Goal: Obtain resource: Obtain resource

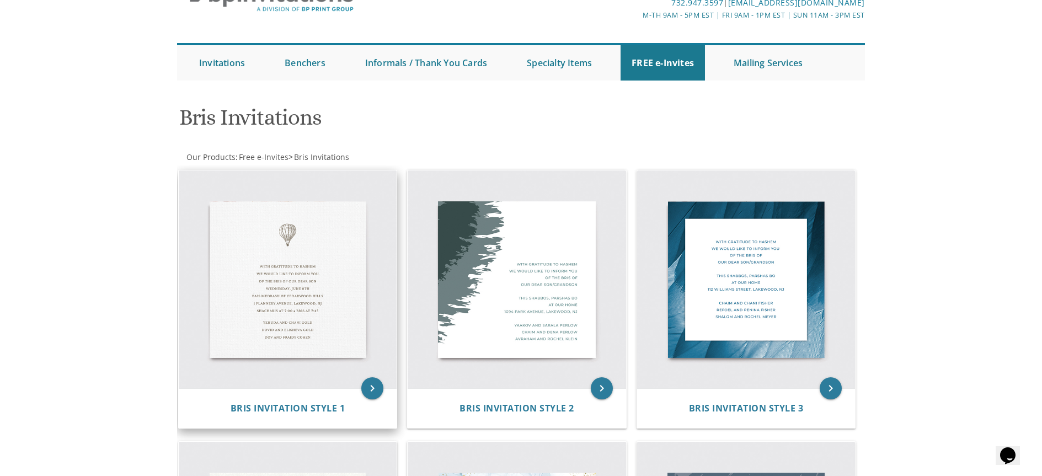
scroll to position [73, 0]
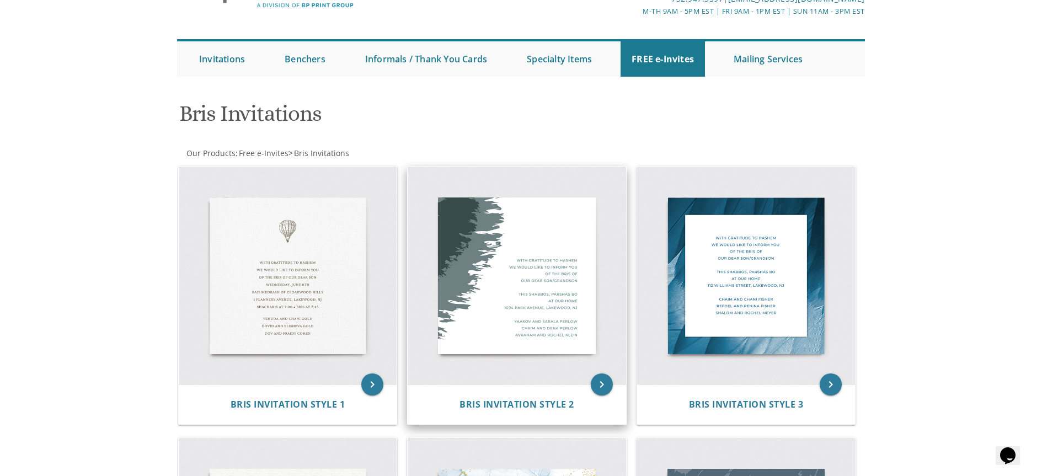
click at [500, 233] on img at bounding box center [517, 276] width 218 height 218
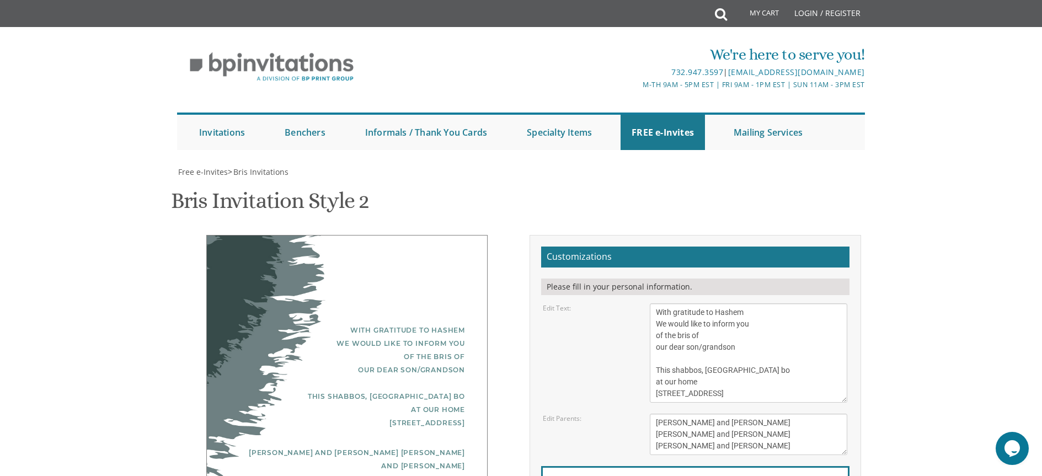
scroll to position [105, 0]
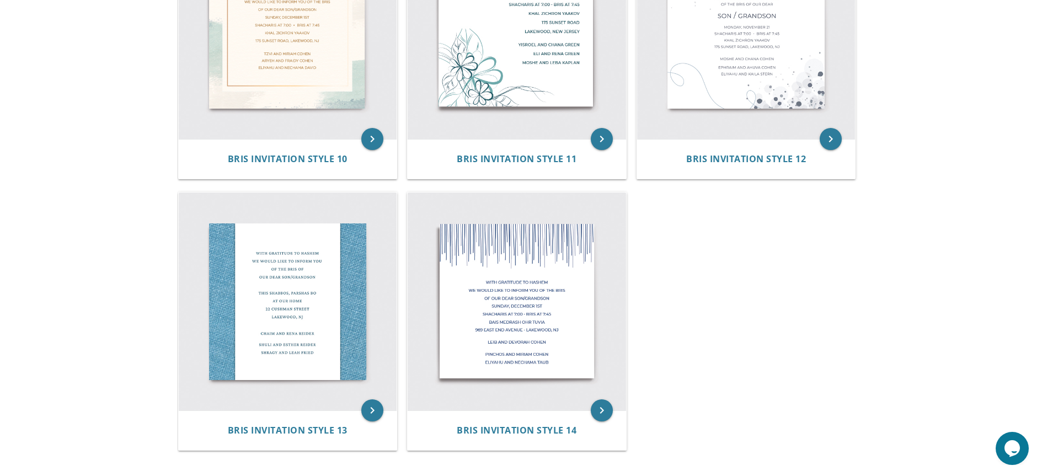
scroll to position [1134, 0]
click at [303, 288] on img at bounding box center [288, 301] width 218 height 218
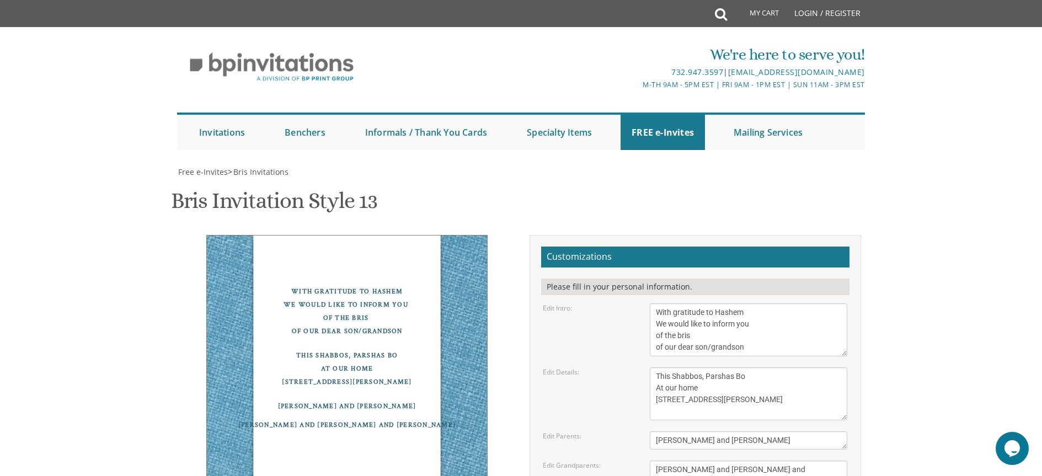
scroll to position [94, 0]
drag, startPoint x: 758, startPoint y: 283, endPoint x: 745, endPoint y: 283, distance: 13.2
click at [745, 367] on textarea "This Shabbos, Parshas Bo At our home [STREET_ADDRESS][PERSON_NAME]" at bounding box center [749, 393] width 198 height 53
drag, startPoint x: 706, startPoint y: 281, endPoint x: 647, endPoint y: 279, distance: 58.5
click at [647, 367] on div "This Shabbos, Parshas Bo At our home [STREET_ADDRESS][PERSON_NAME]" at bounding box center [749, 393] width 214 height 53
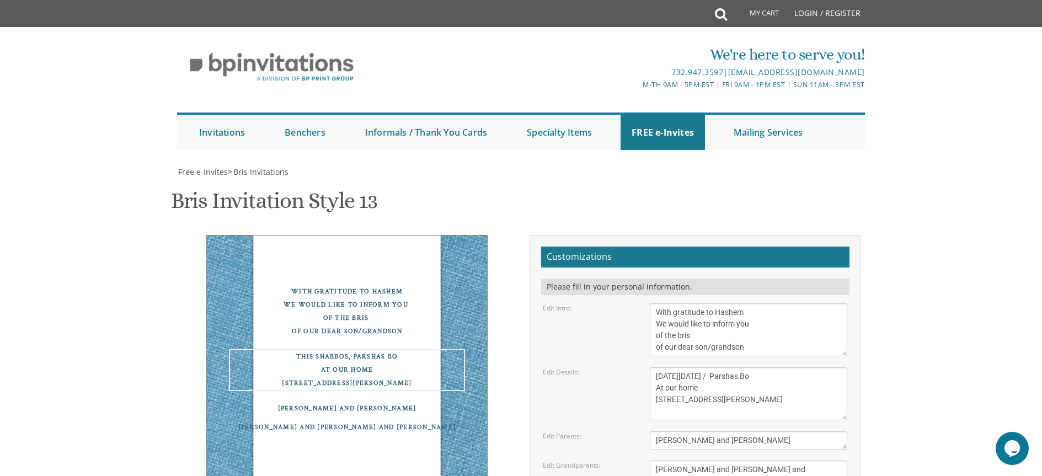
drag, startPoint x: 818, startPoint y: 284, endPoint x: 777, endPoint y: 283, distance: 41.4
click at [776, 367] on textarea "This Shabbos, Parshas Bo At our home 22 Cushman Street Lakewood, NJ" at bounding box center [749, 393] width 198 height 53
click at [706, 367] on textarea "This Shabbos, Parshas Bo At our home 22 Cushman Street Lakewood, NJ" at bounding box center [749, 393] width 198 height 53
click at [707, 367] on textarea "This Shabbos, Parshas Bo At our home 22 Cushman Street Lakewood, NJ" at bounding box center [749, 393] width 198 height 53
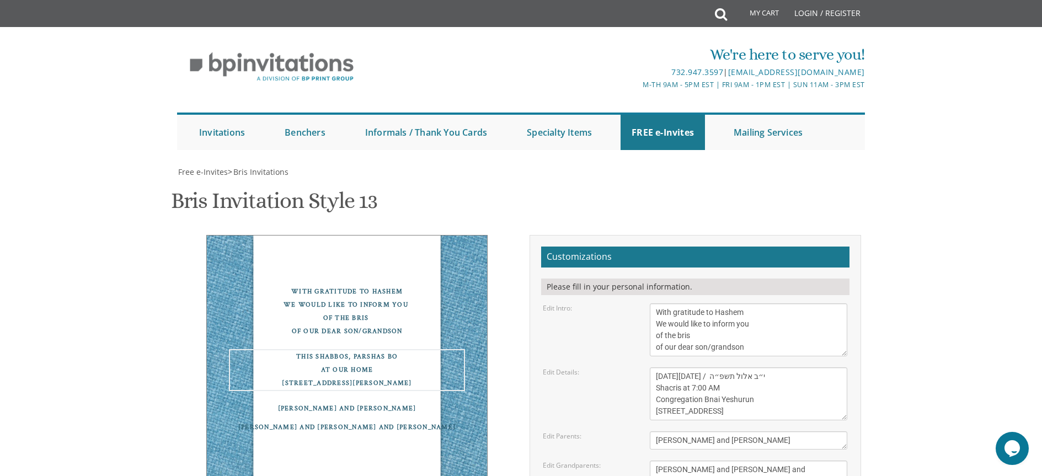
scroll to position [12, 0]
click at [711, 367] on textarea "This Shabbos, Parshas Bo At our home 22 Cushman Street Lakewood, NJ" at bounding box center [749, 393] width 198 height 53
drag, startPoint x: 693, startPoint y: 271, endPoint x: 655, endPoint y: 269, distance: 38.1
click at [655, 367] on textarea "This Shabbos, Parshas Bo At our home 22 Cushman Street Lakewood, NJ" at bounding box center [749, 393] width 198 height 53
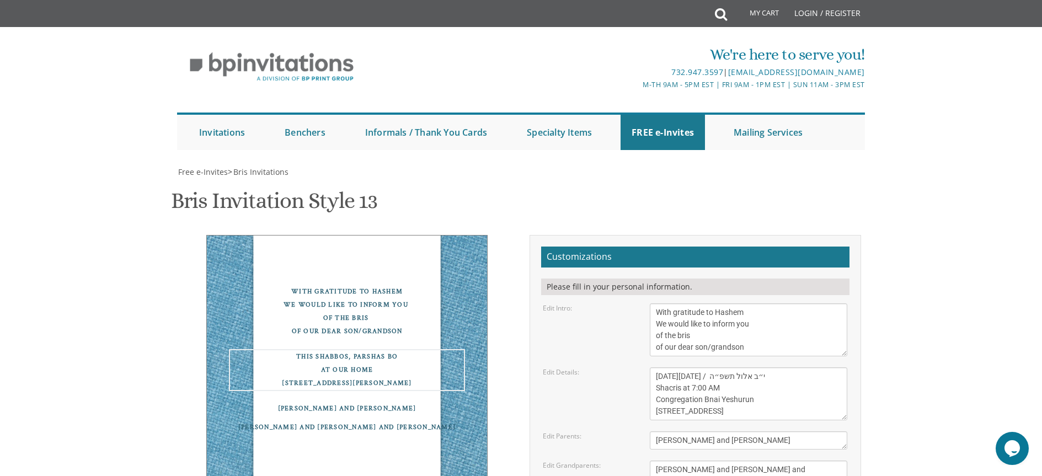
type textarea "This Friday, September 5, 2025 / י״ב אלול תשפ״ה Shacris at 7:00 AM Congregation…"
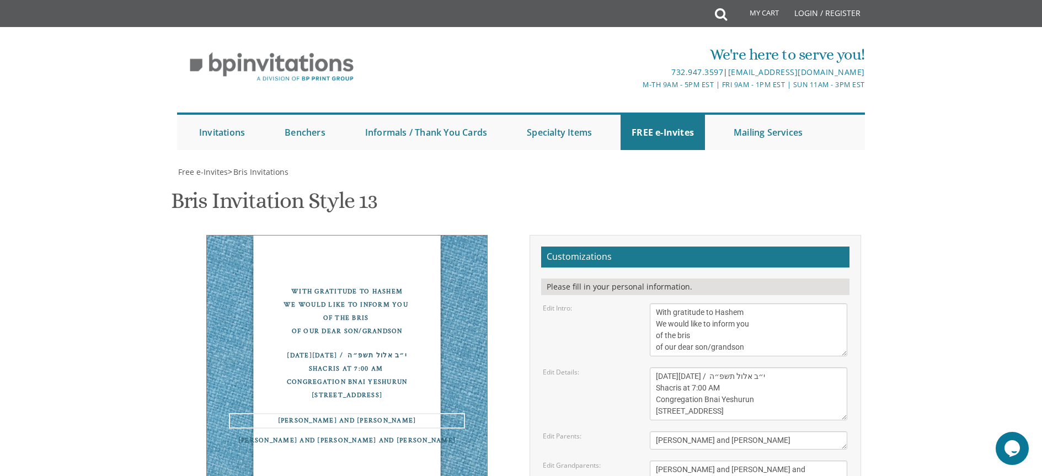
drag, startPoint x: 744, startPoint y: 272, endPoint x: 648, endPoint y: 268, distance: 96.6
click at [648, 431] on div "Chaim and Rena Reider" at bounding box center [749, 440] width 214 height 18
type textarea "Ari and Sara Halpern"
drag, startPoint x: 736, startPoint y: 300, endPoint x: 658, endPoint y: 295, distance: 78.5
click at [658, 461] on textarea "Shuli and Esther Reider Shragy and Leah Fried" at bounding box center [749, 476] width 198 height 30
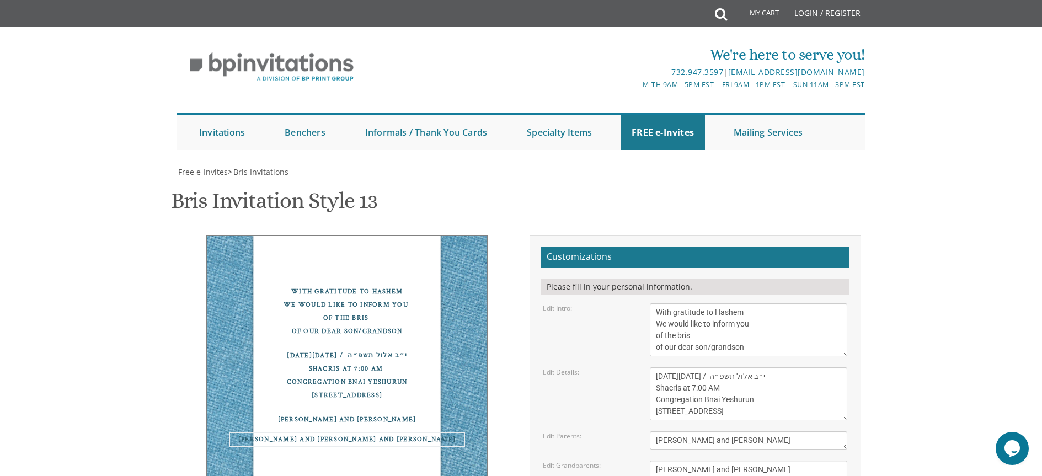
drag, startPoint x: 741, startPoint y: 312, endPoint x: 649, endPoint y: 311, distance: 92.2
click at [649, 461] on div "Shuli and Esther Reider Shragy and Leah Fried" at bounding box center [749, 476] width 214 height 30
type textarea "Meyer and Sharon Halpern Avi and Sharon Knoll"
type input "aviknoll@gmail.com"
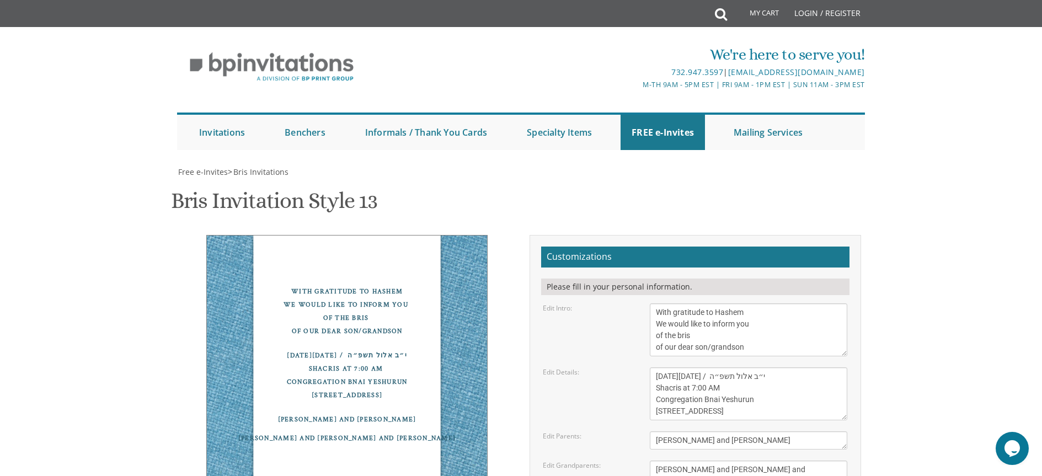
click at [736, 367] on textarea "This Shabbos, Parshas Bo At our home 22 Cushman Street Lakewood, NJ" at bounding box center [749, 393] width 198 height 53
type textarea "This Friday, September 5, 2025 / י״ב אלול תשפ״ה Shacris at 7:00 AM Bris at 7:30…"
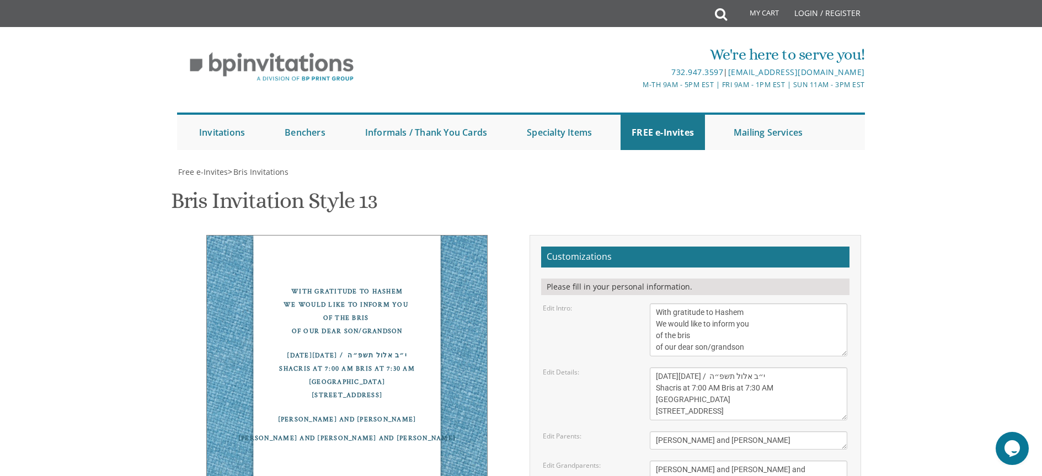
click at [398, 432] on div "Meyer and Sharon Halpern Avi and Sharon Knoll" at bounding box center [347, 438] width 236 height 13
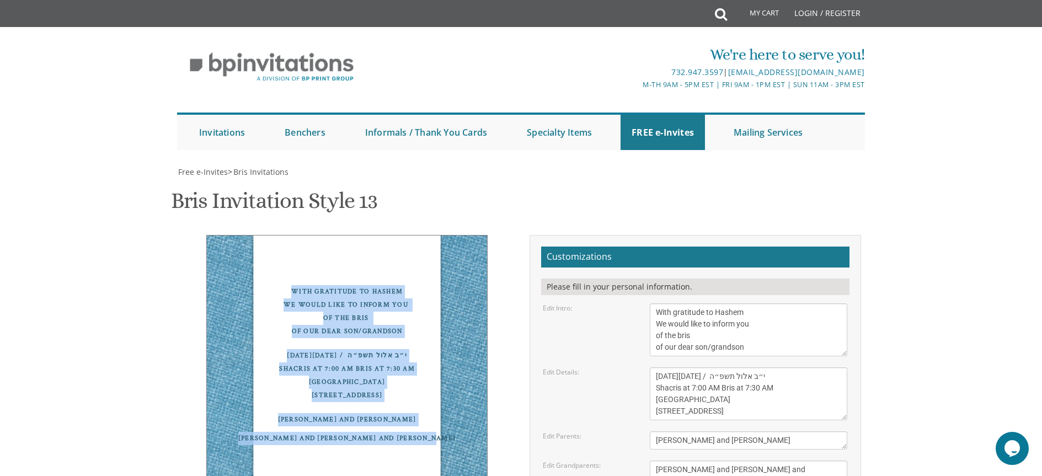
drag, startPoint x: 395, startPoint y: 296, endPoint x: 291, endPoint y: 124, distance: 200.7
click at [291, 235] on div "With gratitude to Hashem We would like to inform you of the bris of our dear so…" at bounding box center [346, 365] width 281 height 260
copy div "With gratitude to Hashem We would like to inform you of the bris of our dear so…"
click at [360, 285] on div "With gratitude to Hashem We would like to inform you of the bris of our dear so…" at bounding box center [347, 311] width 236 height 53
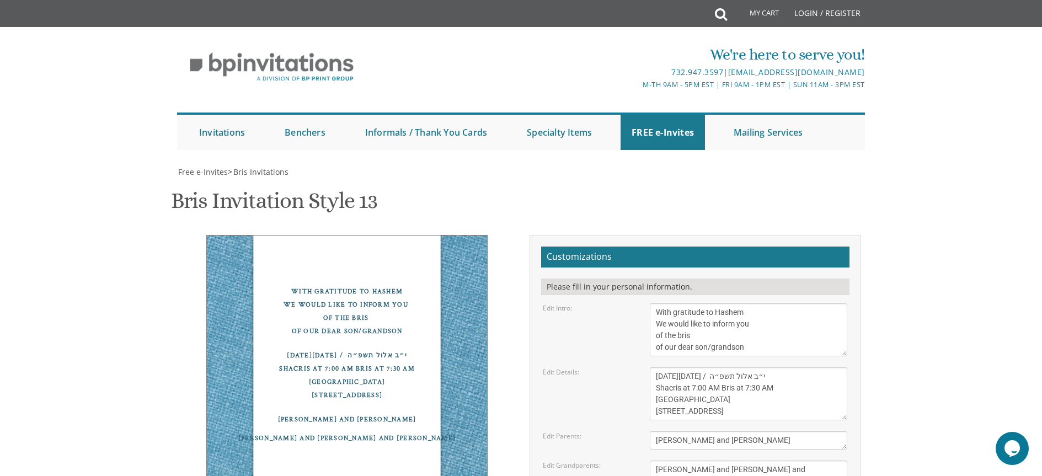
click at [396, 285] on div "With gratitude to Hashem We would like to inform you of the bris of our dear so…" at bounding box center [347, 311] width 236 height 53
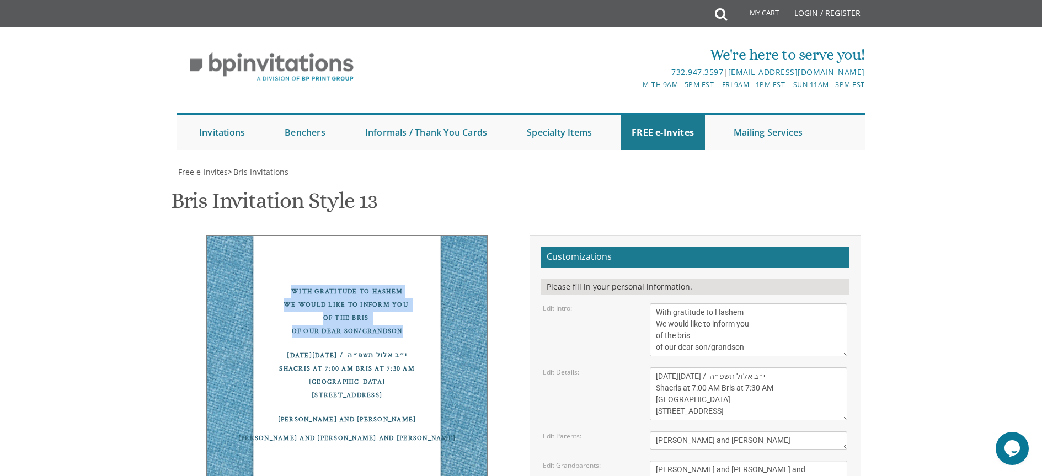
drag, startPoint x: 404, startPoint y: 163, endPoint x: 289, endPoint y: 123, distance: 121.6
click at [289, 285] on div "With gratitude to Hashem We would like to inform you of the bris of our dear so…" at bounding box center [347, 311] width 236 height 53
copy div "With gratitude to Hashem We would like to inform you of the bris of our dear so…"
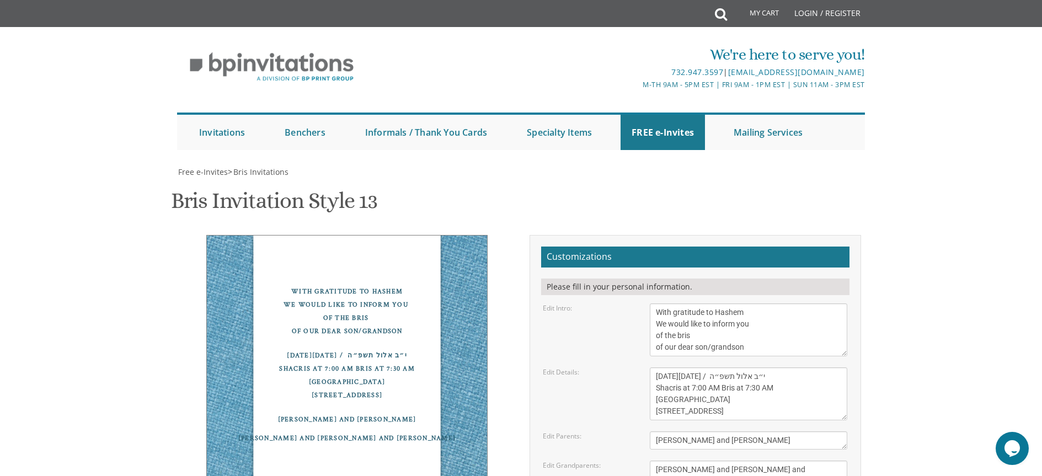
click at [374, 285] on div "With gratitude to Hashem We would like to inform you of the bris of our dear so…" at bounding box center [347, 311] width 236 height 53
drag, startPoint x: 406, startPoint y: 122, endPoint x: 292, endPoint y: 118, distance: 114.3
click at [292, 285] on div "With gratitude to Hashem We would like to inform you of the bris of our dear so…" at bounding box center [347, 311] width 236 height 53
copy div "With gratitude to Hashem"
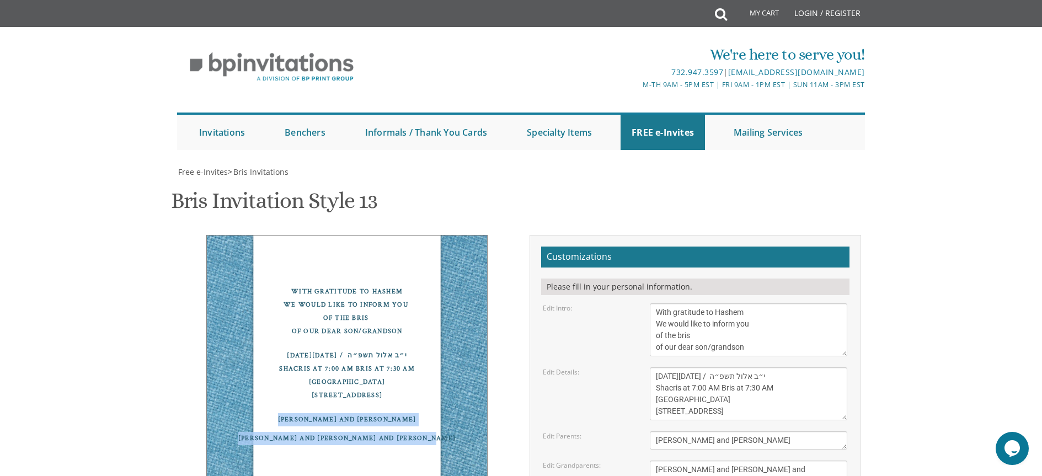
drag, startPoint x: 396, startPoint y: 297, endPoint x: 305, endPoint y: 266, distance: 96.7
click at [305, 266] on div "With gratitude to Hashem We would like to inform you of the bris of our dear so…" at bounding box center [346, 365] width 281 height 260
copy div "Ari and Sara Halpern Meyer and Sharon Halpern Avi and Sharon Knoll"
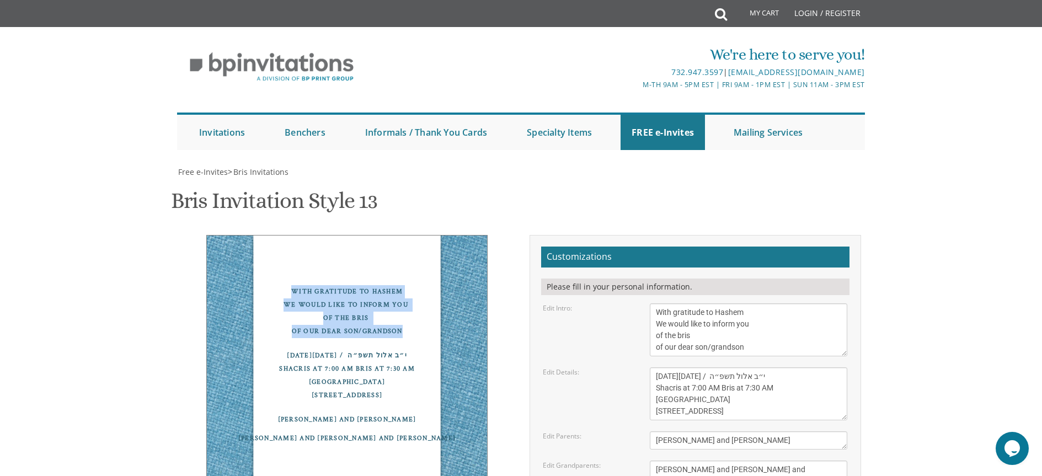
drag, startPoint x: 402, startPoint y: 161, endPoint x: 302, endPoint y: 129, distance: 105.4
click at [291, 285] on div "With gratitude to Hashem We would like to inform you of the bris of our dear so…" at bounding box center [347, 311] width 236 height 53
copy div "With gratitude to Hashem We would like to inform you of the bris of our dear so…"
drag, startPoint x: 386, startPoint y: 237, endPoint x: 253, endPoint y: 185, distance: 142.7
click at [253, 349] on div "This Friday, September 5, 2025 / י״ב אלול תשפ״ה Shacris at 7:00 AM Bris at 7:30…" at bounding box center [347, 375] width 236 height 53
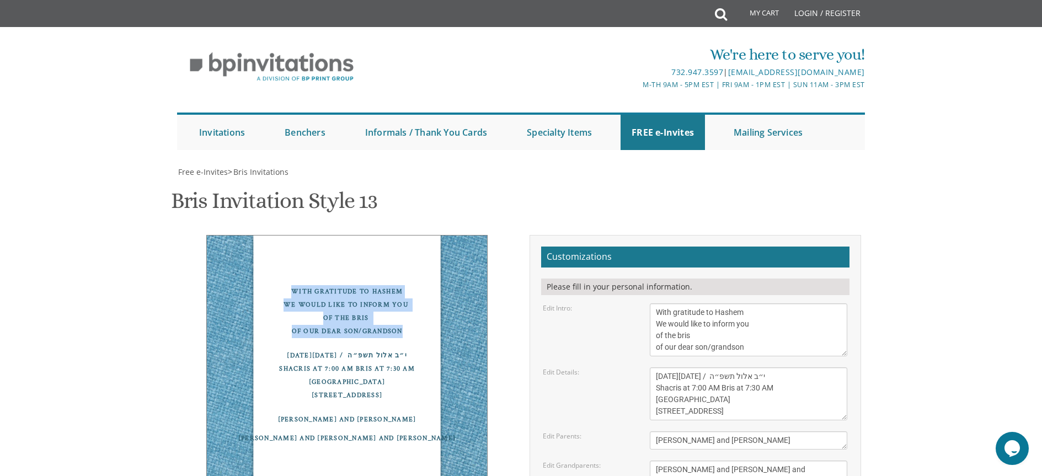
copy div "This Friday, September 5, 2025 / י״ב אלול תשפ״ה Shacris at 7:00 AM Bris at 7:30…"
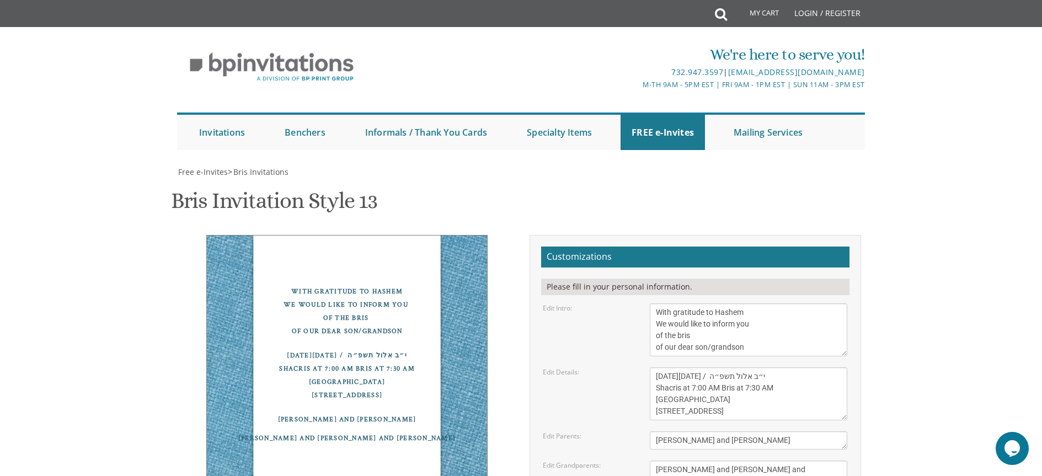
click at [401, 432] on div "Meyer and Sharon Halpern Avi and Sharon Knoll" at bounding box center [347, 438] width 236 height 13
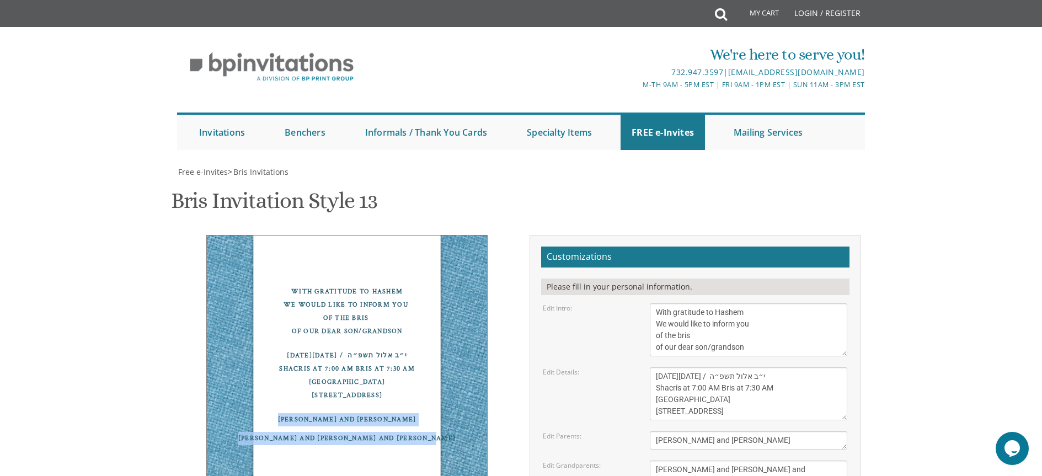
drag, startPoint x: 395, startPoint y: 295, endPoint x: 301, endPoint y: 265, distance: 97.7
click at [301, 265] on div "With gratitude to Hashem We would like to inform you of the bris of our dear so…" at bounding box center [346, 365] width 281 height 260
copy div "Ari and Sara Halpern Meyer and Sharon Halpern Avi and Sharon Knoll"
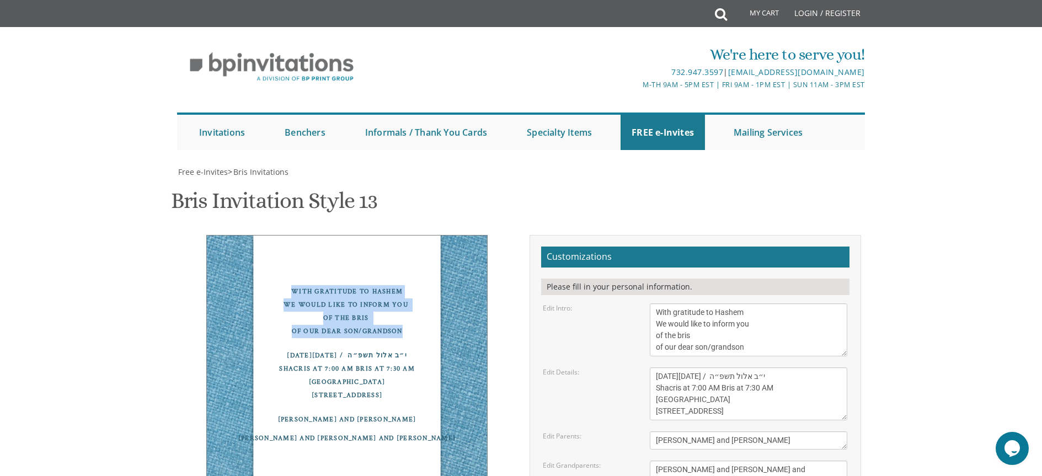
drag, startPoint x: 402, startPoint y: 161, endPoint x: 290, endPoint y: 127, distance: 117.3
click at [290, 285] on div "With gratitude to Hashem We would like to inform you of the bris of our dear so…" at bounding box center [347, 311] width 236 height 53
copy div "With gratitude to Hashem We would like to inform you of the bris of our dear so…"
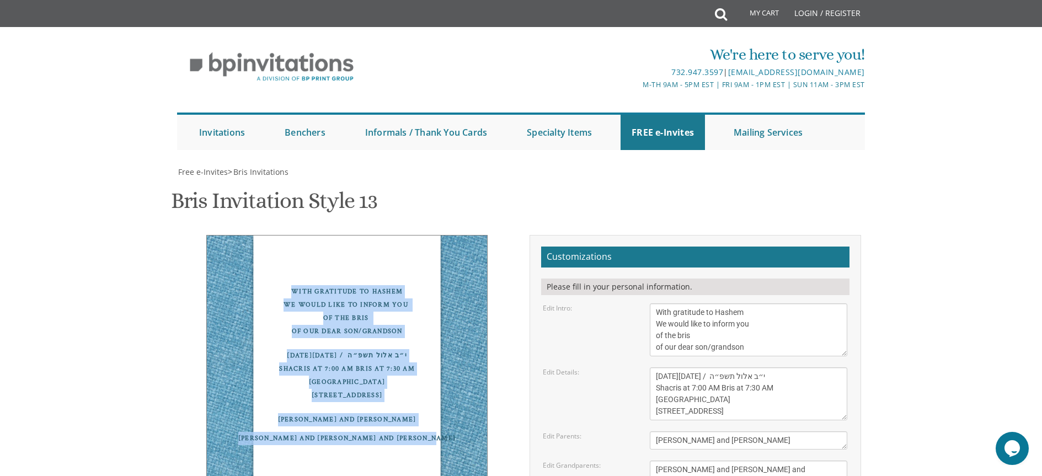
drag, startPoint x: 399, startPoint y: 299, endPoint x: 288, endPoint y: 126, distance: 205.2
click at [288, 235] on div "With gratitude to Hashem We would like to inform you of the bris of our dear so…" at bounding box center [346, 365] width 281 height 260
copy div "With gratitude to Hashem We would like to inform you of the bris of our dear so…"
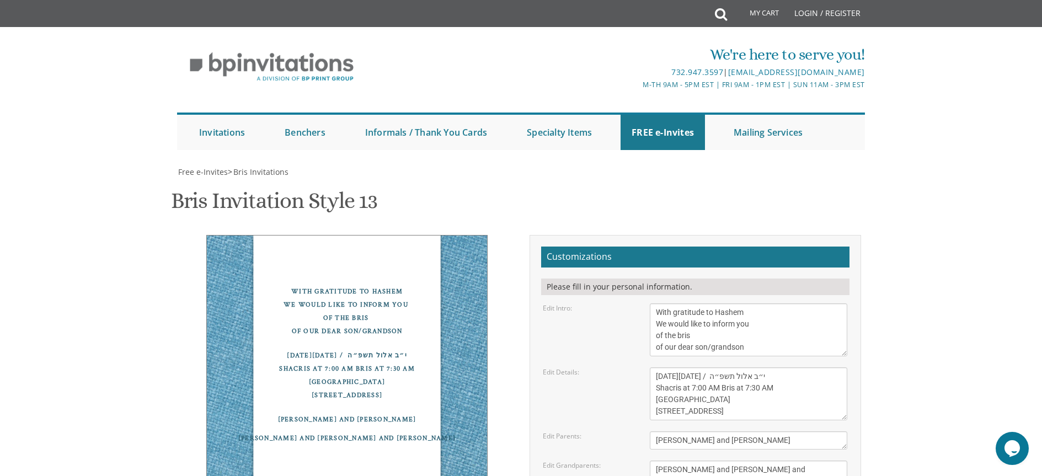
drag, startPoint x: 392, startPoint y: 190, endPoint x: 386, endPoint y: 187, distance: 6.2
click at [392, 349] on div "This Friday, September 5, 2025 / י״ב אלול תשפ״ה Shacris at 7:00 AM Bris at 7:30…" at bounding box center [347, 375] width 236 height 53
drag, startPoint x: 381, startPoint y: 185, endPoint x: 440, endPoint y: 187, distance: 58.5
click at [440, 349] on div "This Friday, September 5, 2025 / י״ב אלול תשפ״ה Shacris at 7:00 AM Bris at 7:30…" at bounding box center [347, 375] width 236 height 53
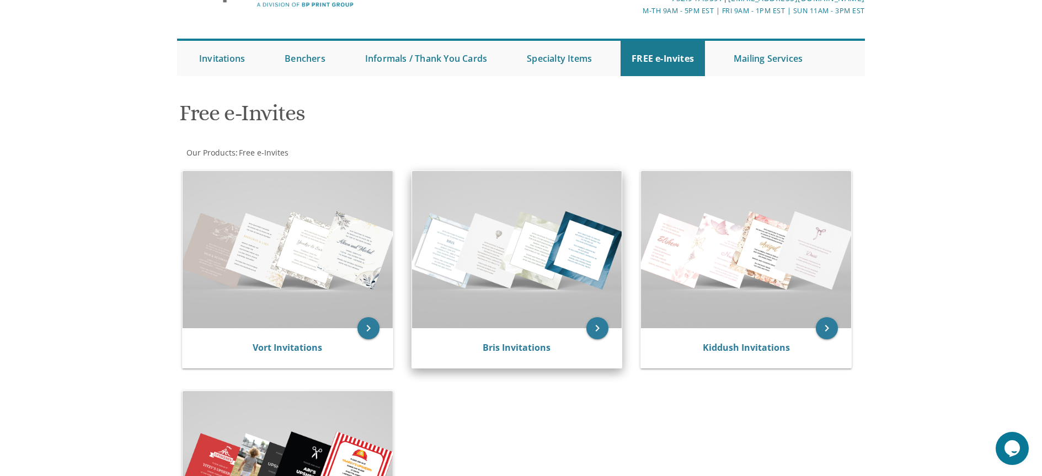
scroll to position [78, 0]
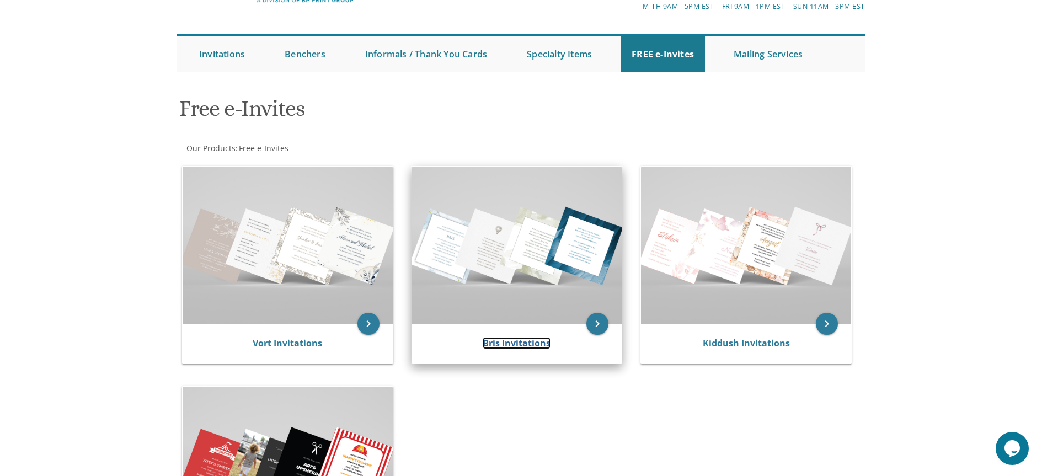
click at [532, 342] on link "Bris Invitations" at bounding box center [517, 343] width 68 height 12
